Goal: Check status: Check status

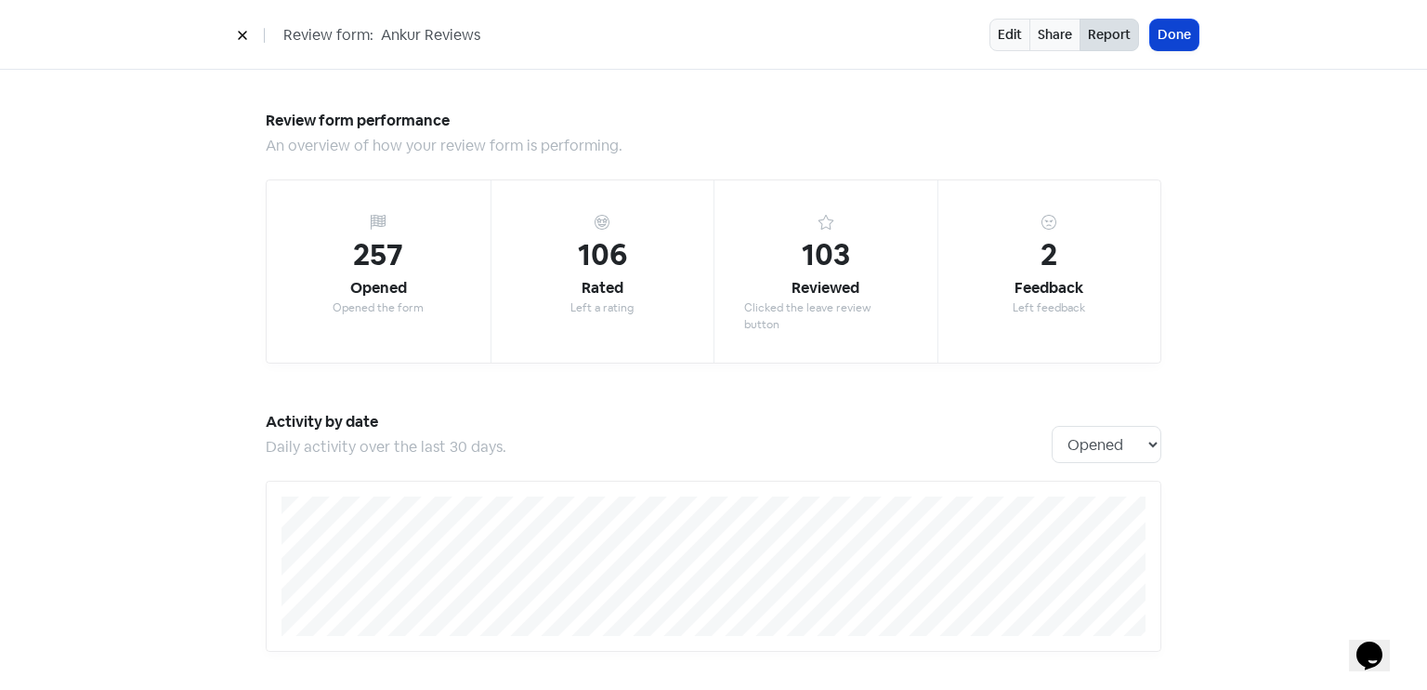
scroll to position [1627, 0]
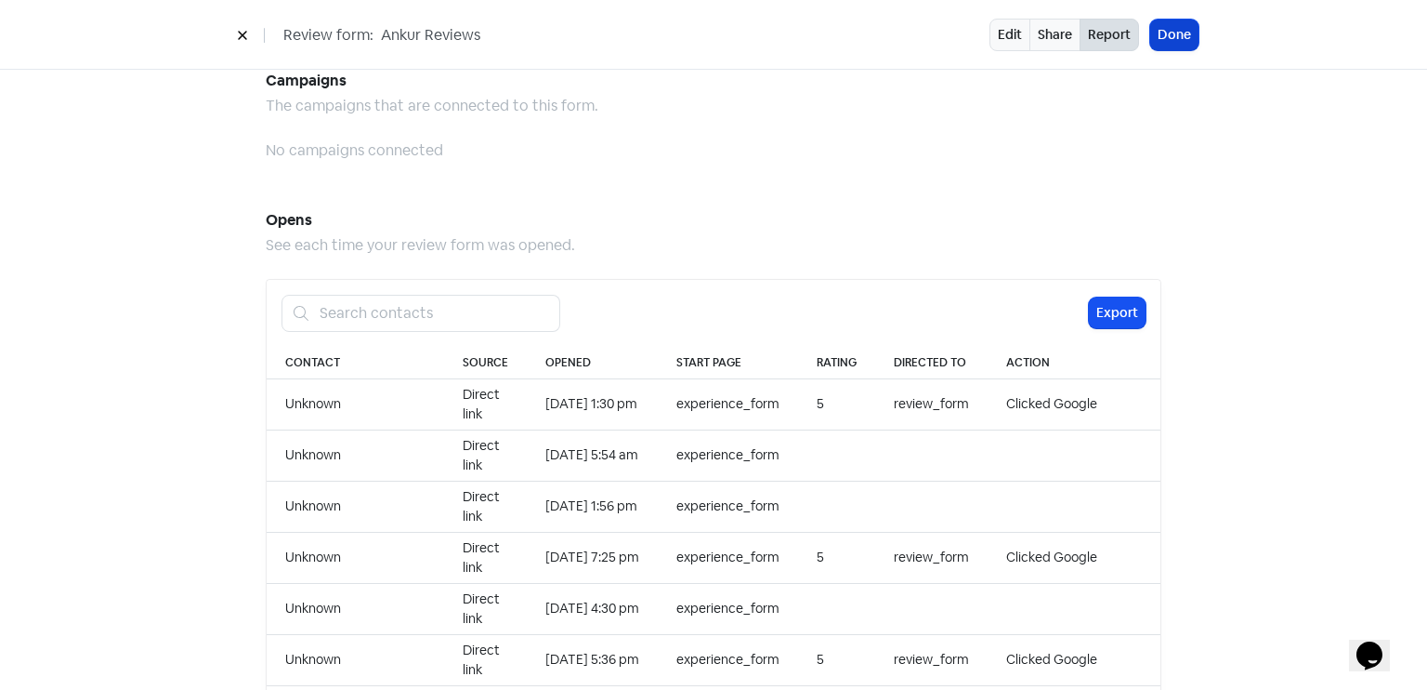
click at [1170, 33] on button "Done" at bounding box center [1174, 35] width 48 height 31
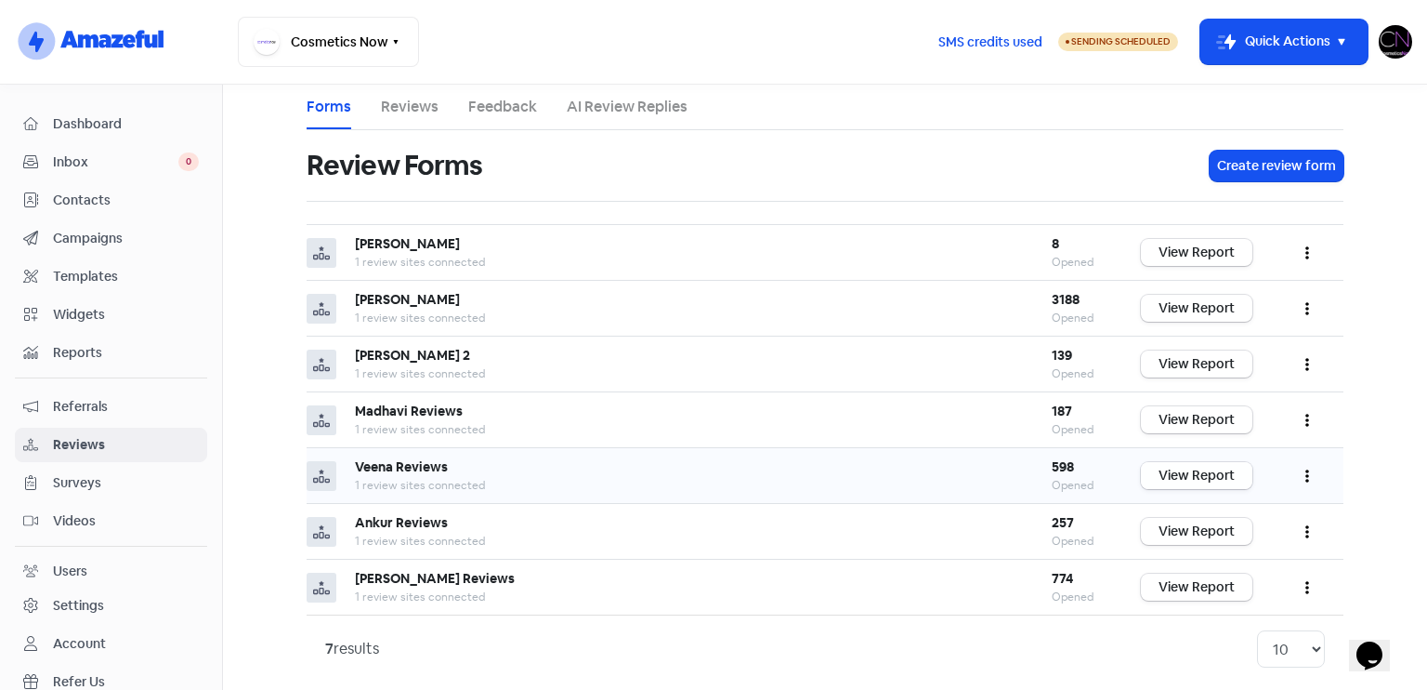
click at [1226, 468] on link "View Report" at bounding box center [1197, 475] width 112 height 27
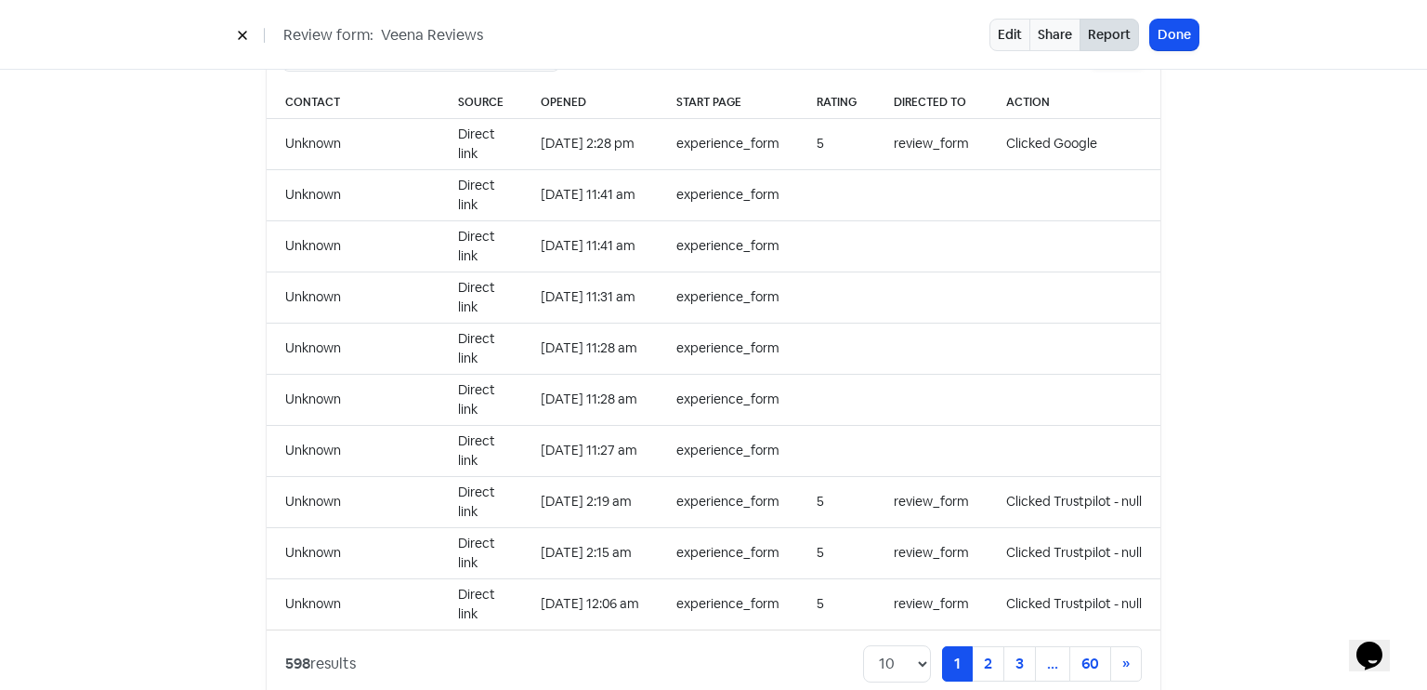
scroll to position [1910, 0]
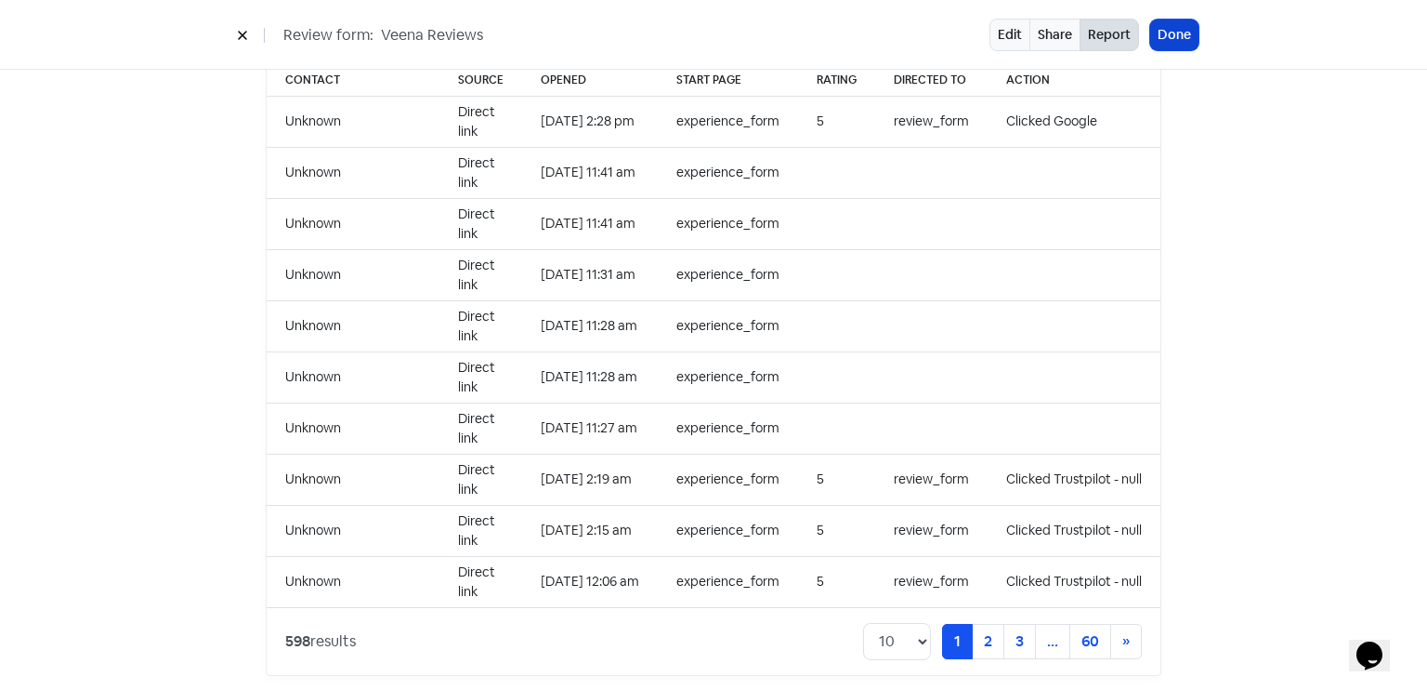
click at [1192, 23] on button "Done" at bounding box center [1174, 35] width 48 height 31
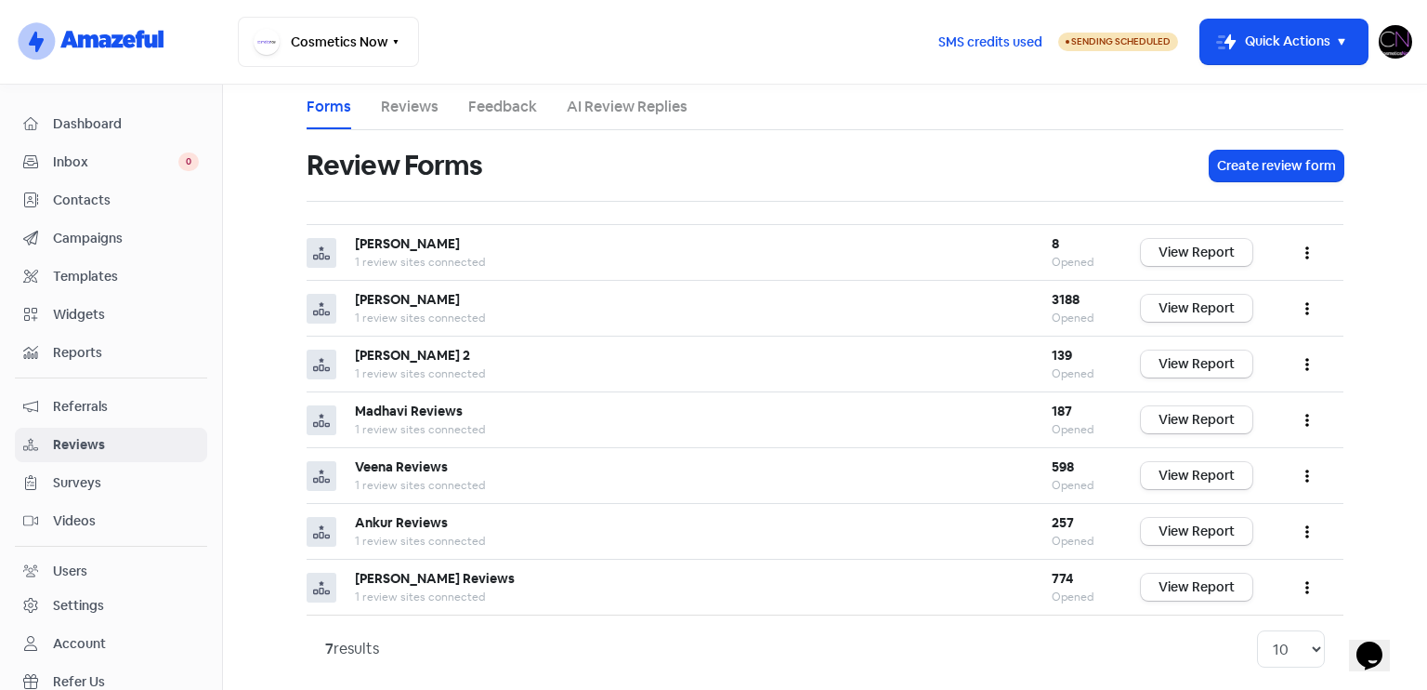
scroll to position [10, 0]
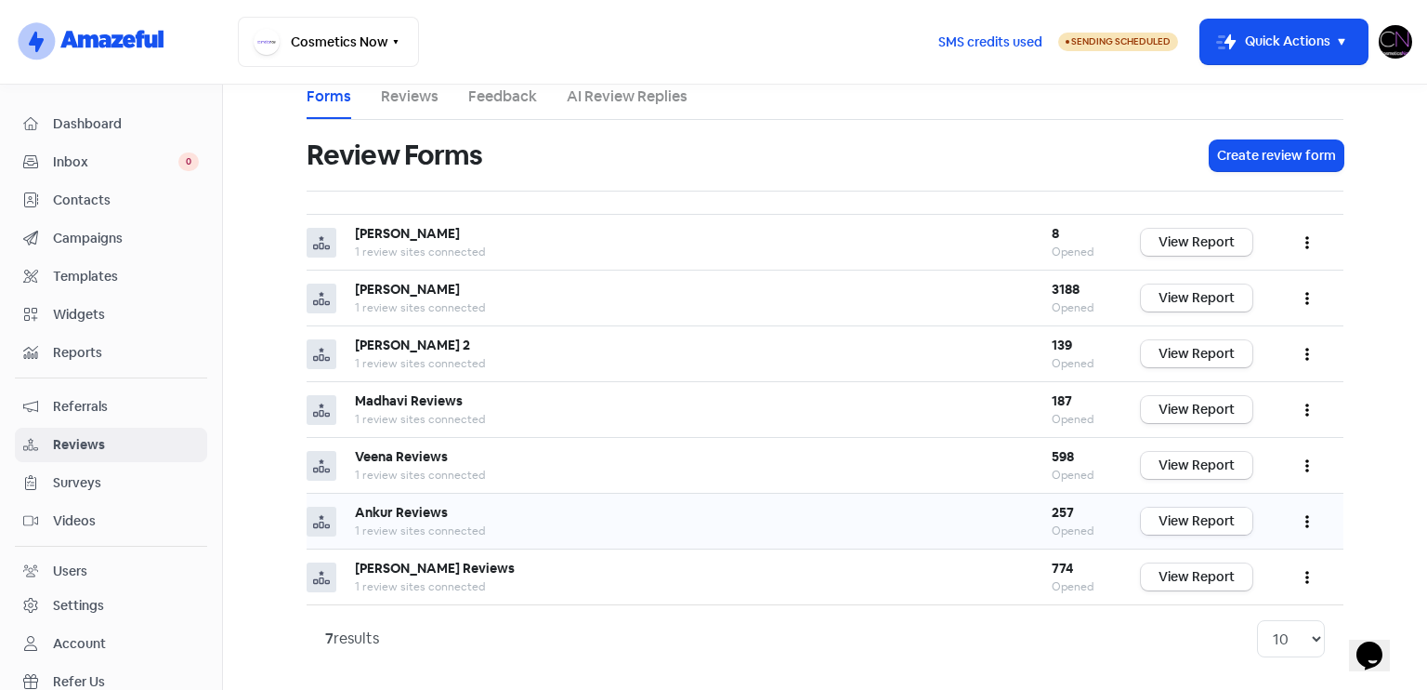
click at [1193, 512] on link "View Report" at bounding box center [1197, 520] width 112 height 27
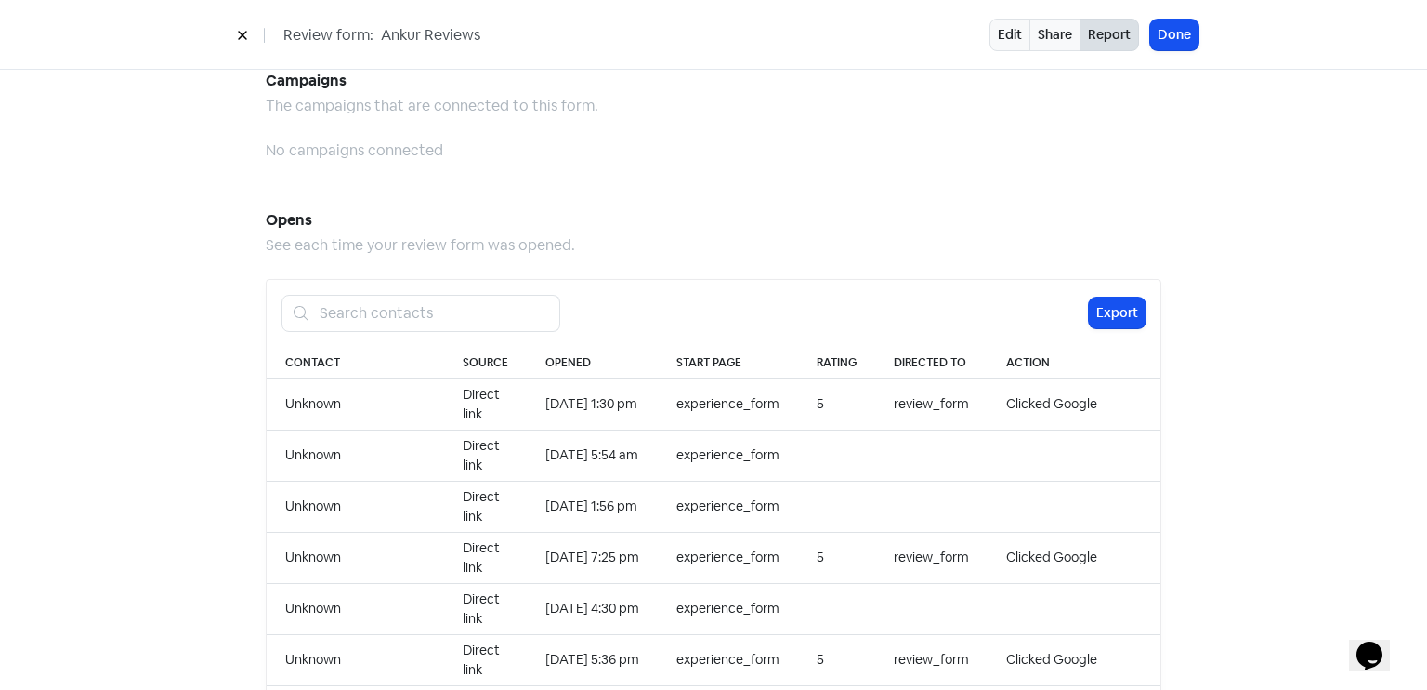
scroll to position [1910, 0]
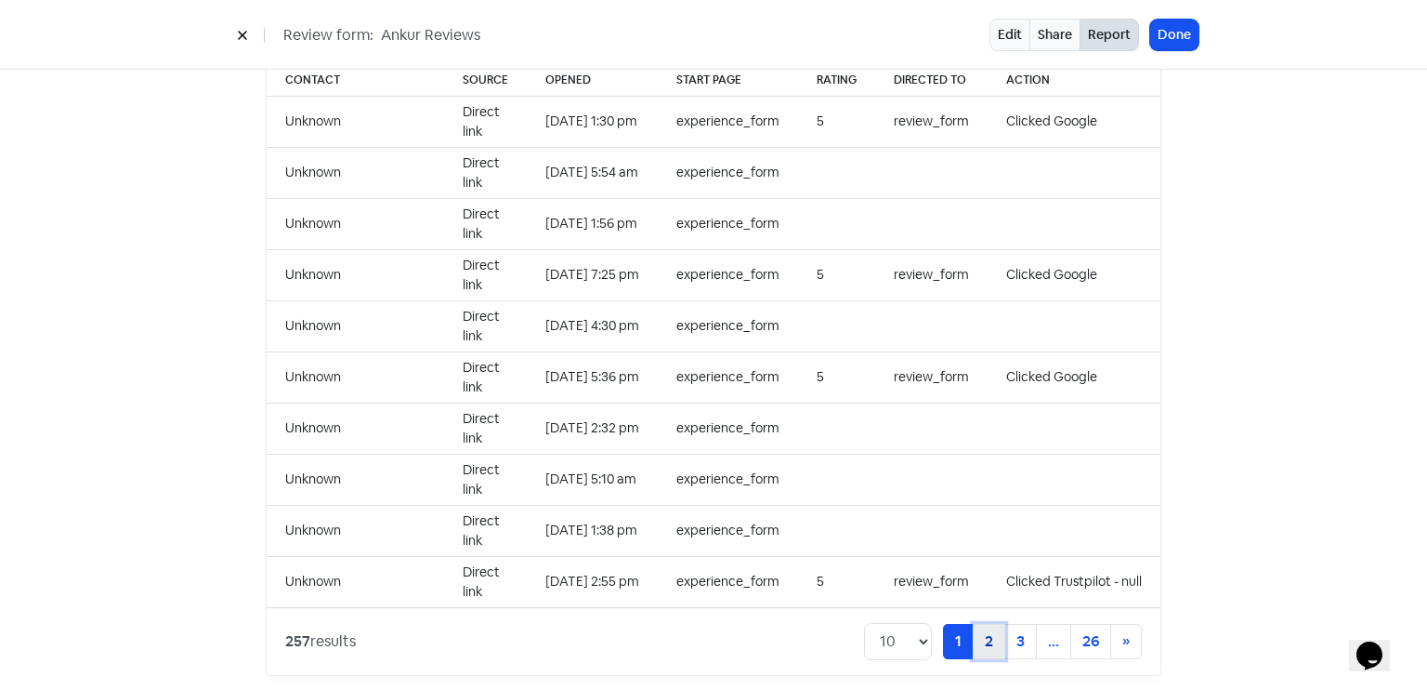
click at [987, 624] on link "2" at bounding box center [989, 641] width 33 height 35
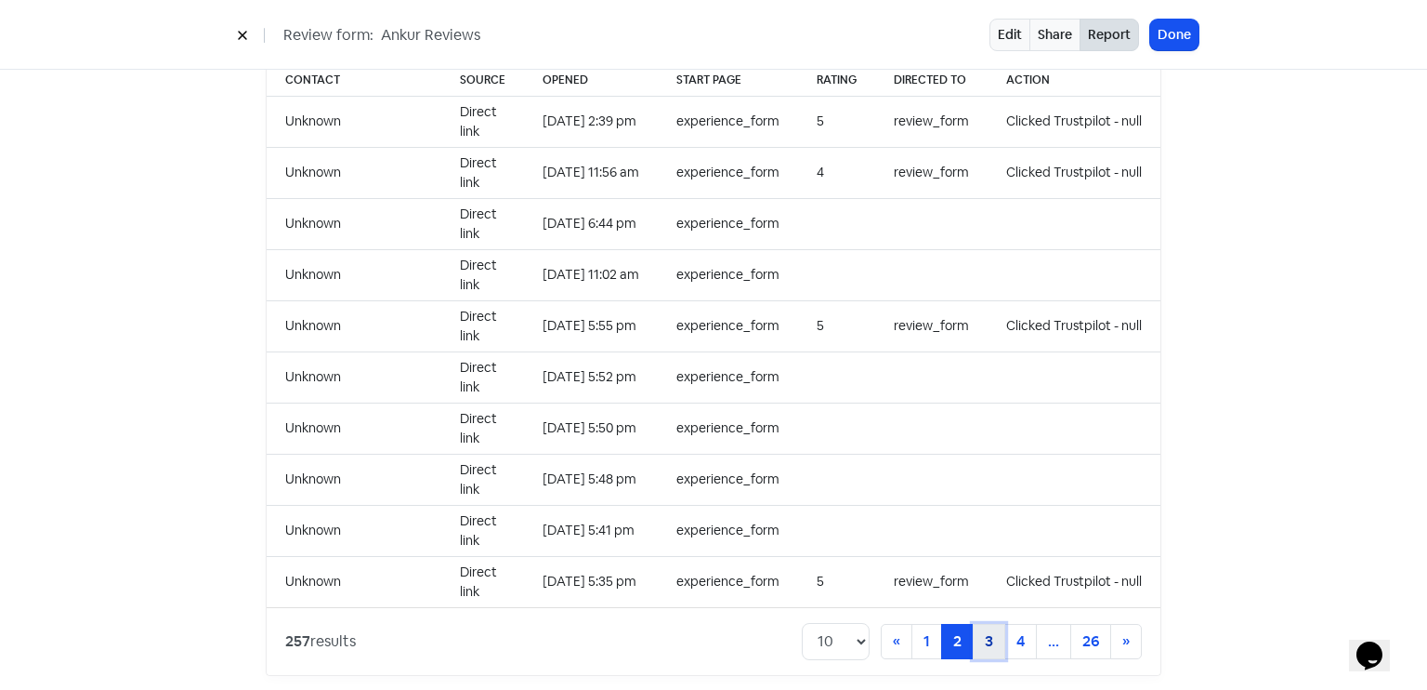
click at [984, 624] on link "3" at bounding box center [989, 641] width 33 height 35
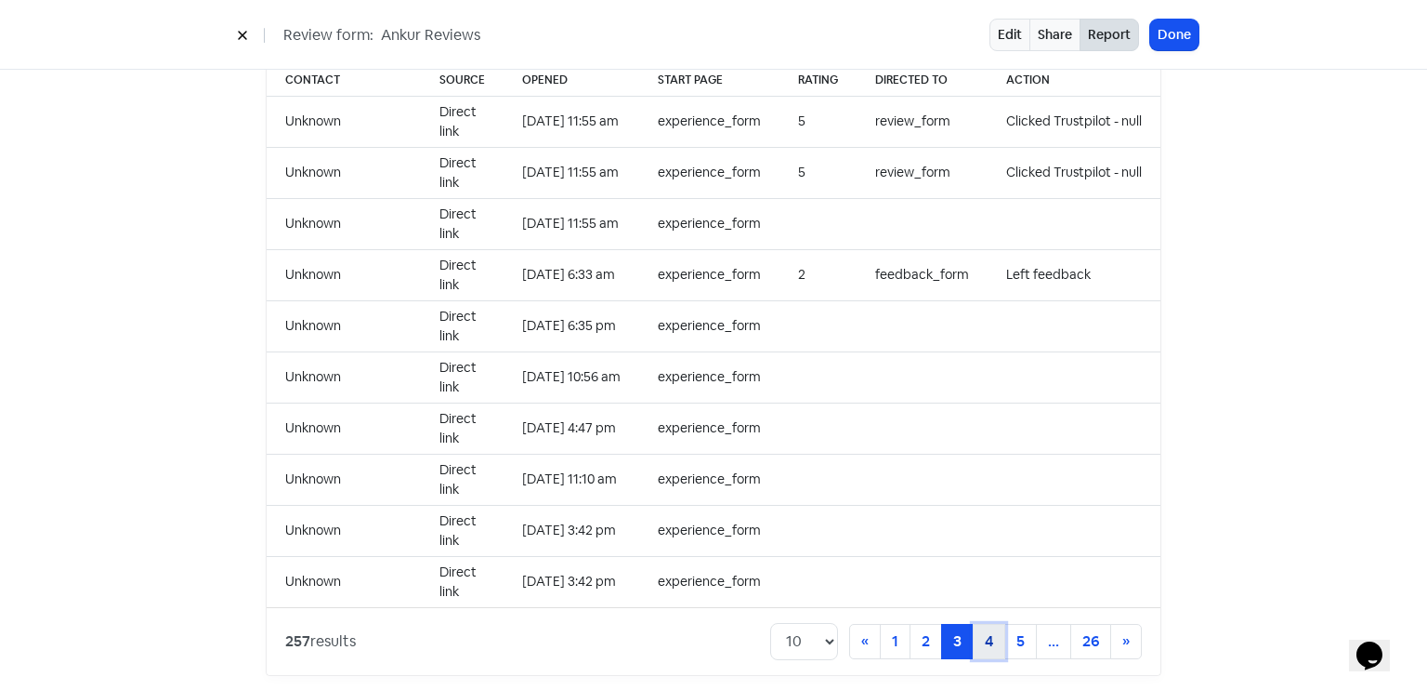
click at [988, 629] on link "4" at bounding box center [989, 641] width 33 height 35
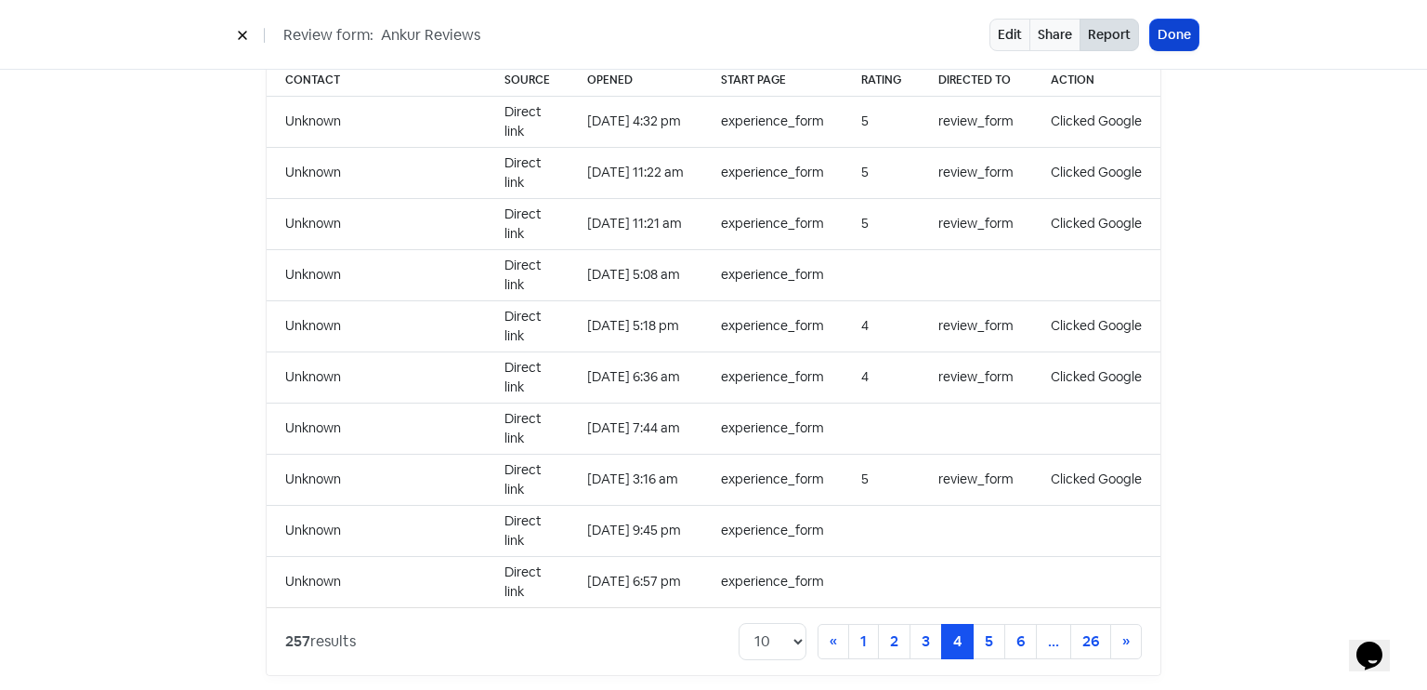
click at [1163, 20] on button "Done" at bounding box center [1174, 35] width 48 height 31
